Goal: Information Seeking & Learning: Check status

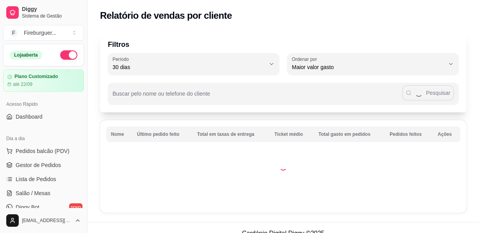
select select "30"
select select "HIGHEST_TOTAL_SPENT_WITH_ORDERS"
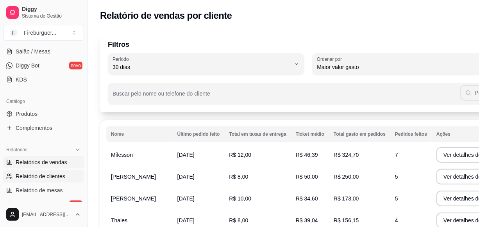
click at [43, 160] on span "Relatórios de vendas" at bounding box center [42, 163] width 52 height 8
select select "ALL"
select select "0"
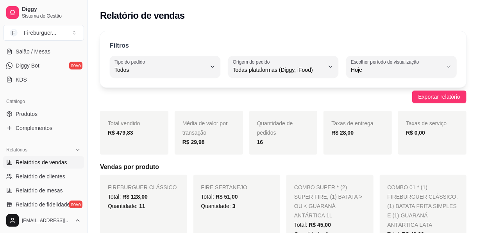
click at [43, 160] on span "Relatórios de vendas" at bounding box center [42, 163] width 52 height 8
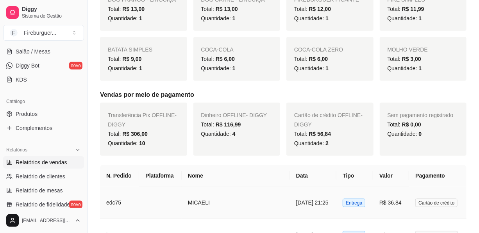
scroll to position [319, 0]
